Goal: Register for event/course

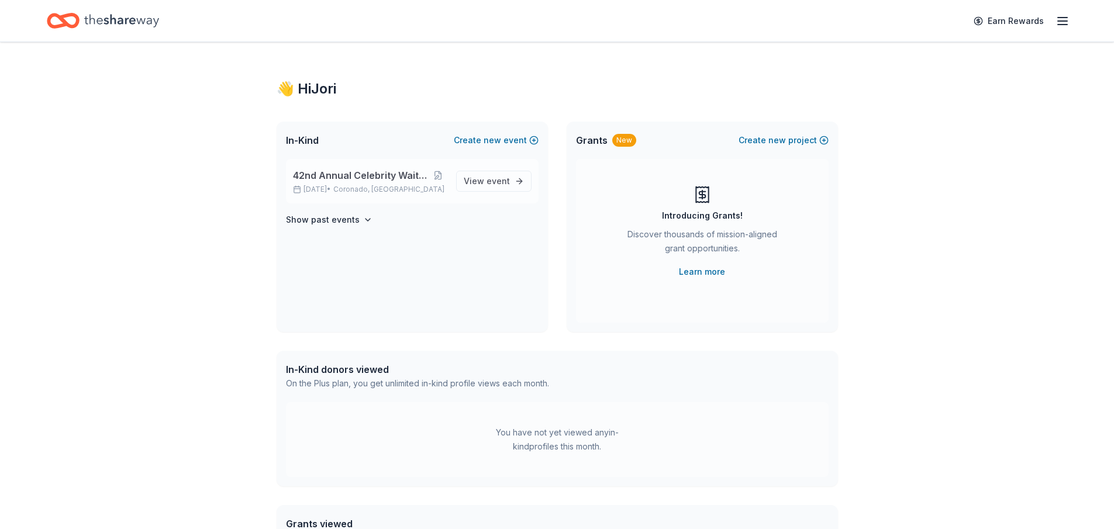
click at [353, 178] on span "42nd Annual Celebrity Waiters Luncheon" at bounding box center [361, 175] width 137 height 14
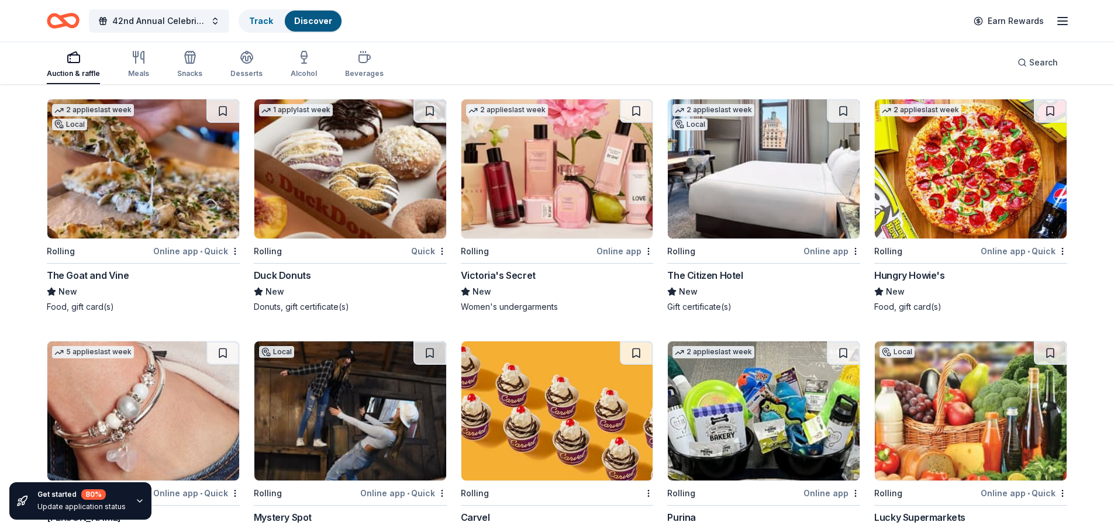
scroll to position [5715, 0]
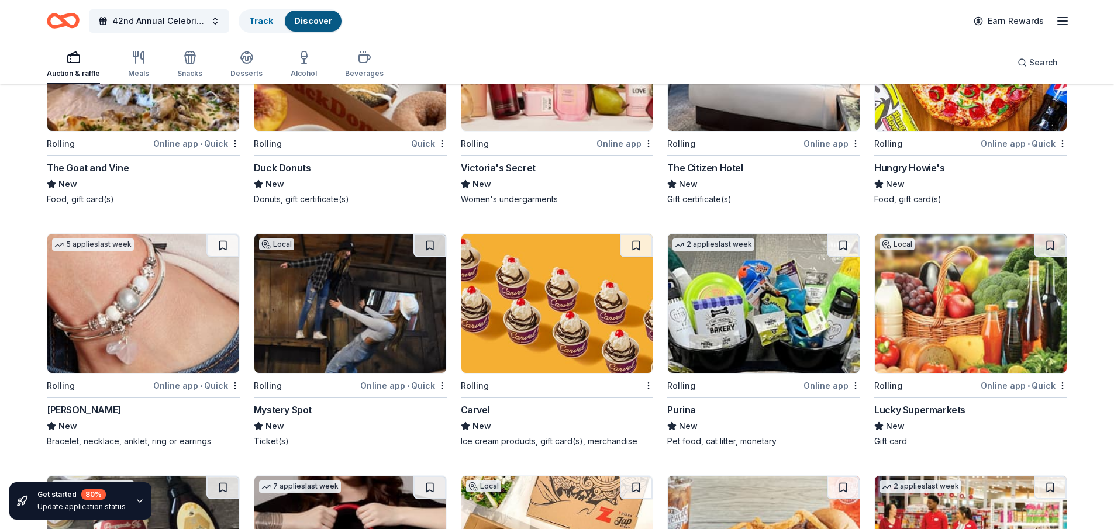
click at [63, 302] on img at bounding box center [143, 303] width 192 height 139
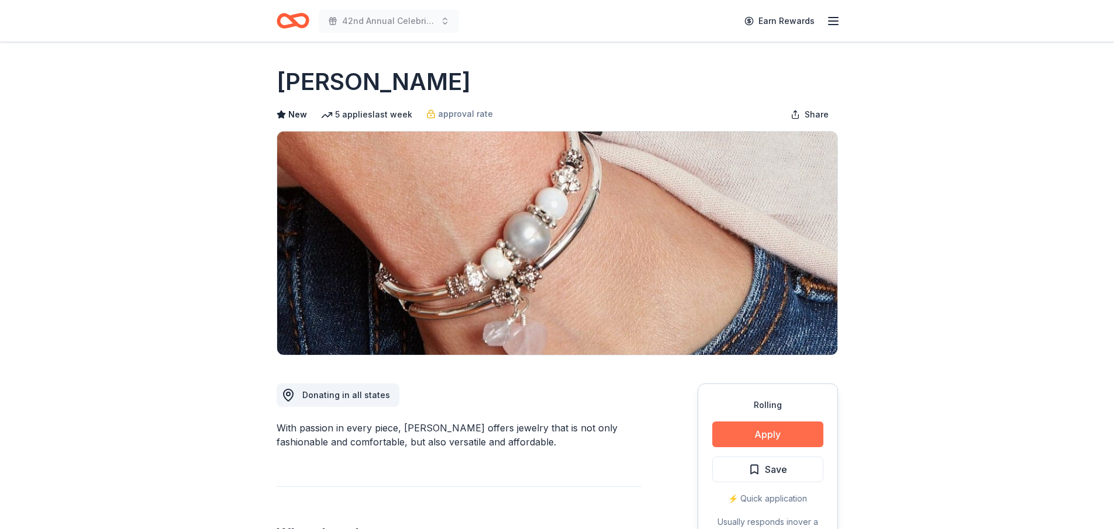
click at [766, 427] on button "Apply" at bounding box center [767, 435] width 111 height 26
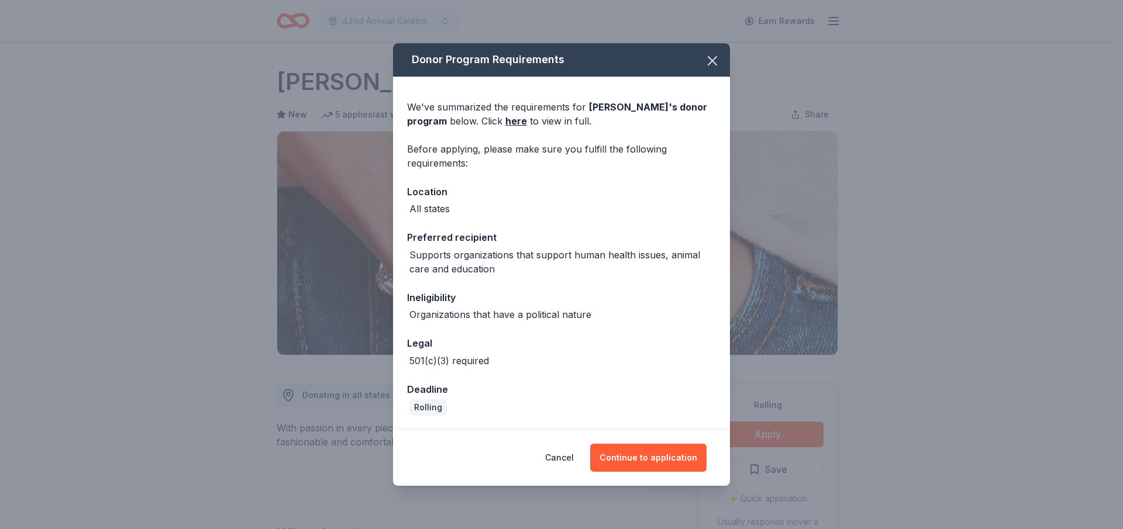
click at [611, 443] on div "Cancel Continue to application" at bounding box center [561, 458] width 337 height 56
click at [626, 454] on button "Continue to application" at bounding box center [648, 458] width 116 height 28
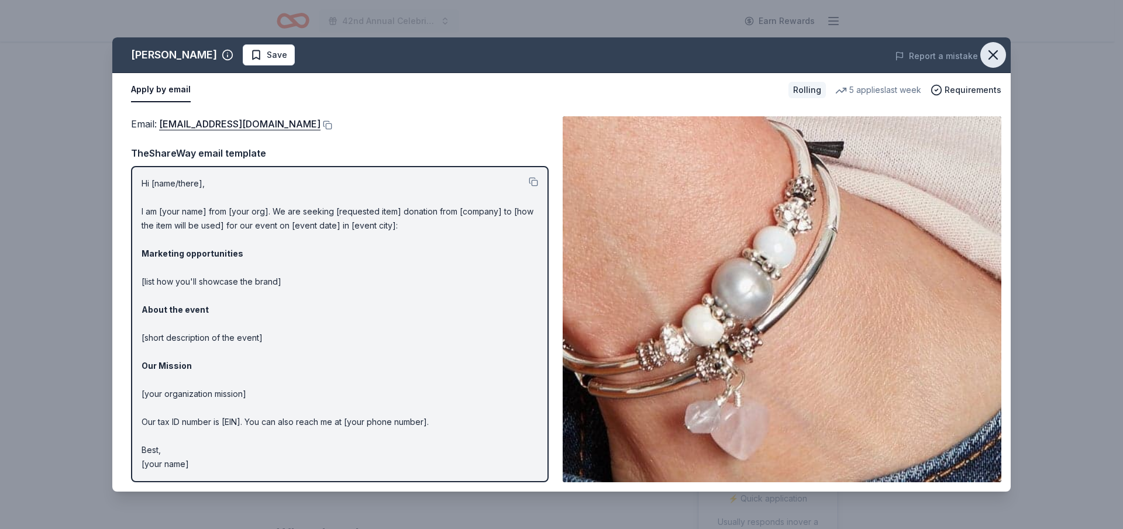
click at [998, 59] on icon "button" at bounding box center [993, 55] width 16 height 16
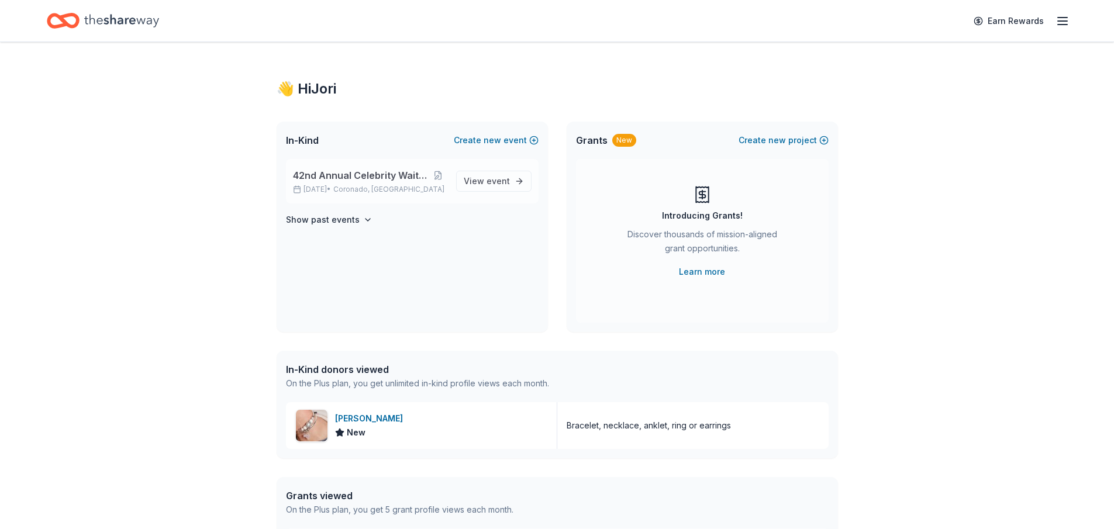
click at [350, 184] on div "42nd Annual Celebrity Waiters Luncheon [DATE] • [GEOGRAPHIC_DATA], [GEOGRAPHIC_…" at bounding box center [370, 181] width 154 height 26
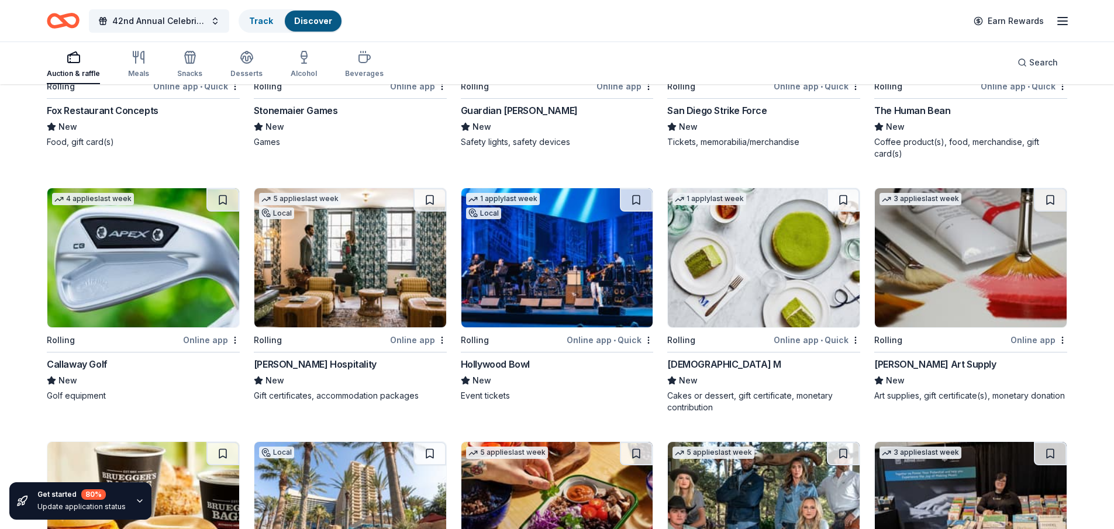
scroll to position [2762, 0]
